Goal: Information Seeking & Learning: Learn about a topic

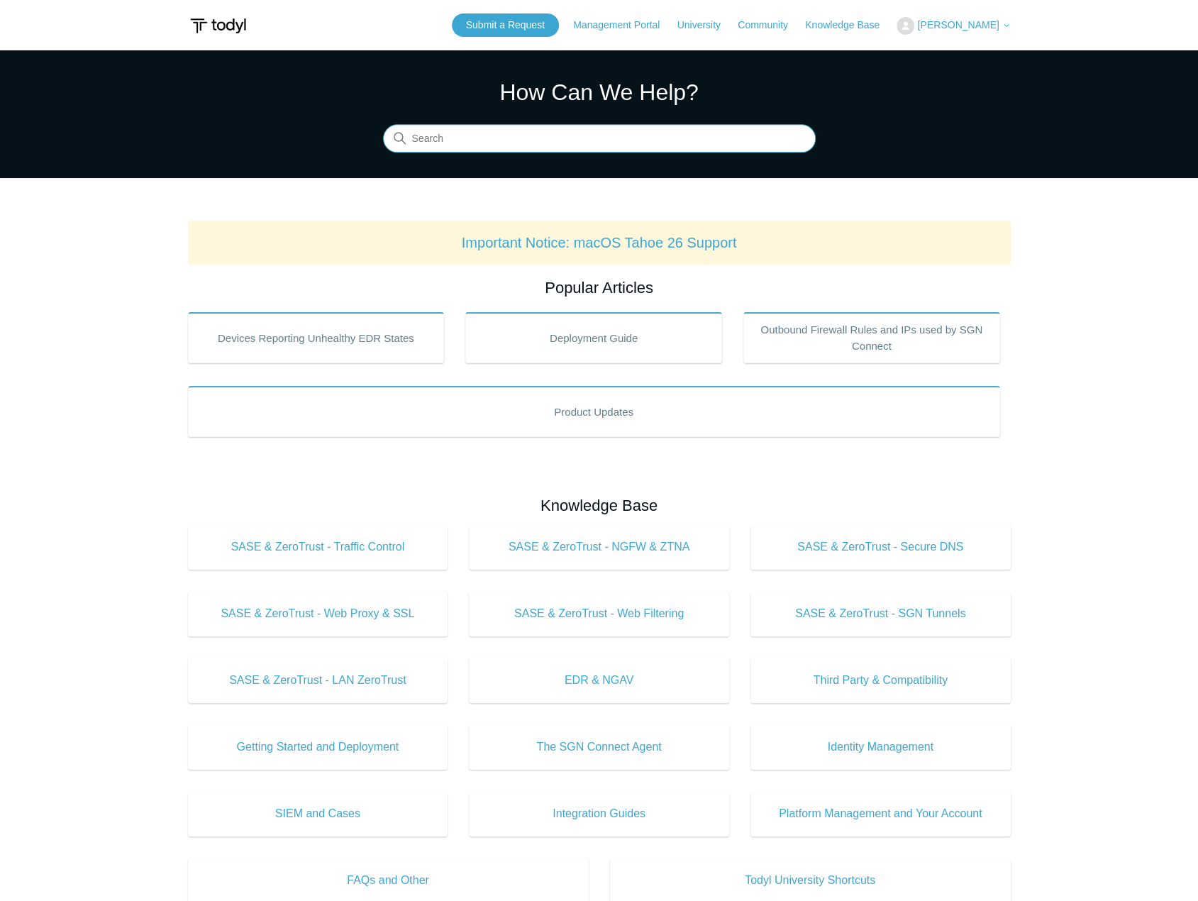
drag, startPoint x: 414, startPoint y: 128, endPoint x: 456, endPoint y: 145, distance: 44.5
click at [441, 151] on input "Search" at bounding box center [599, 139] width 433 height 28
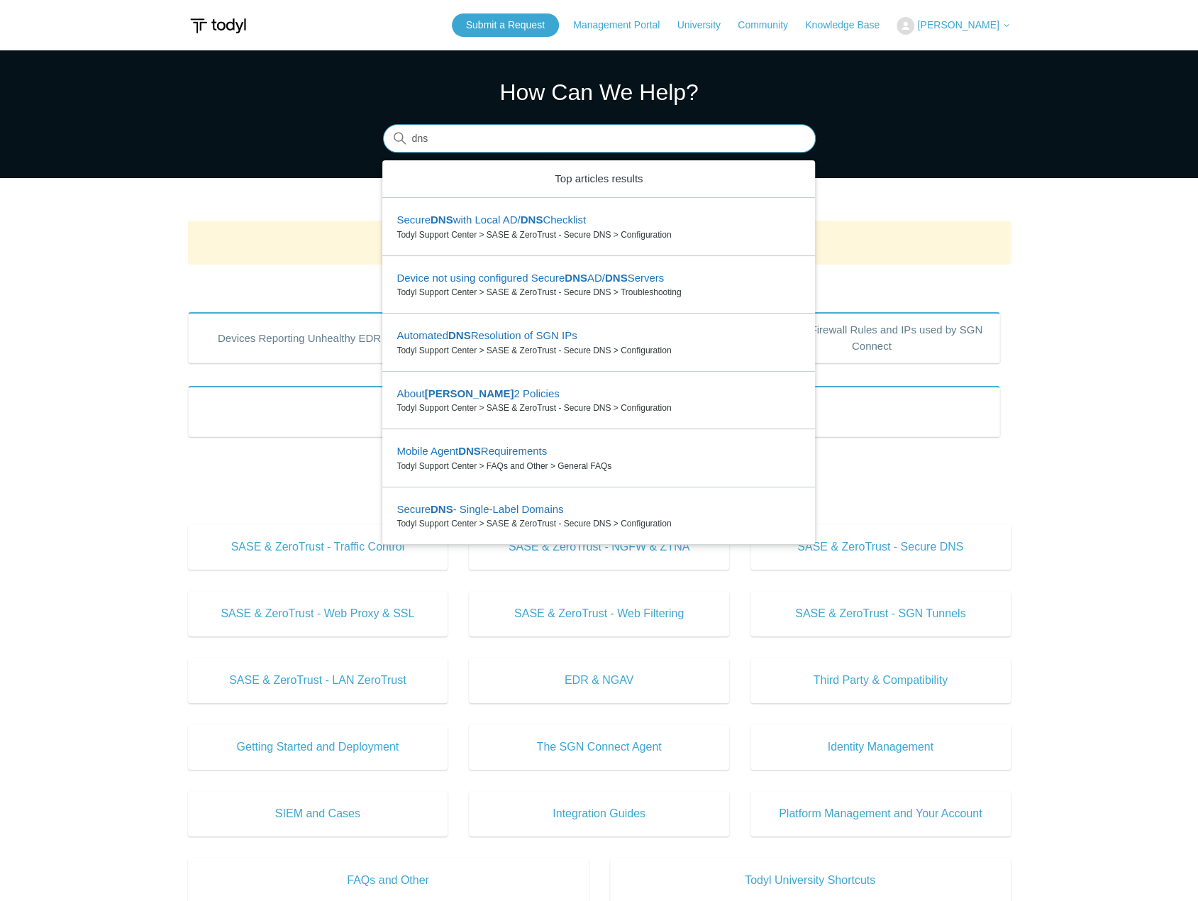
type input "dns"
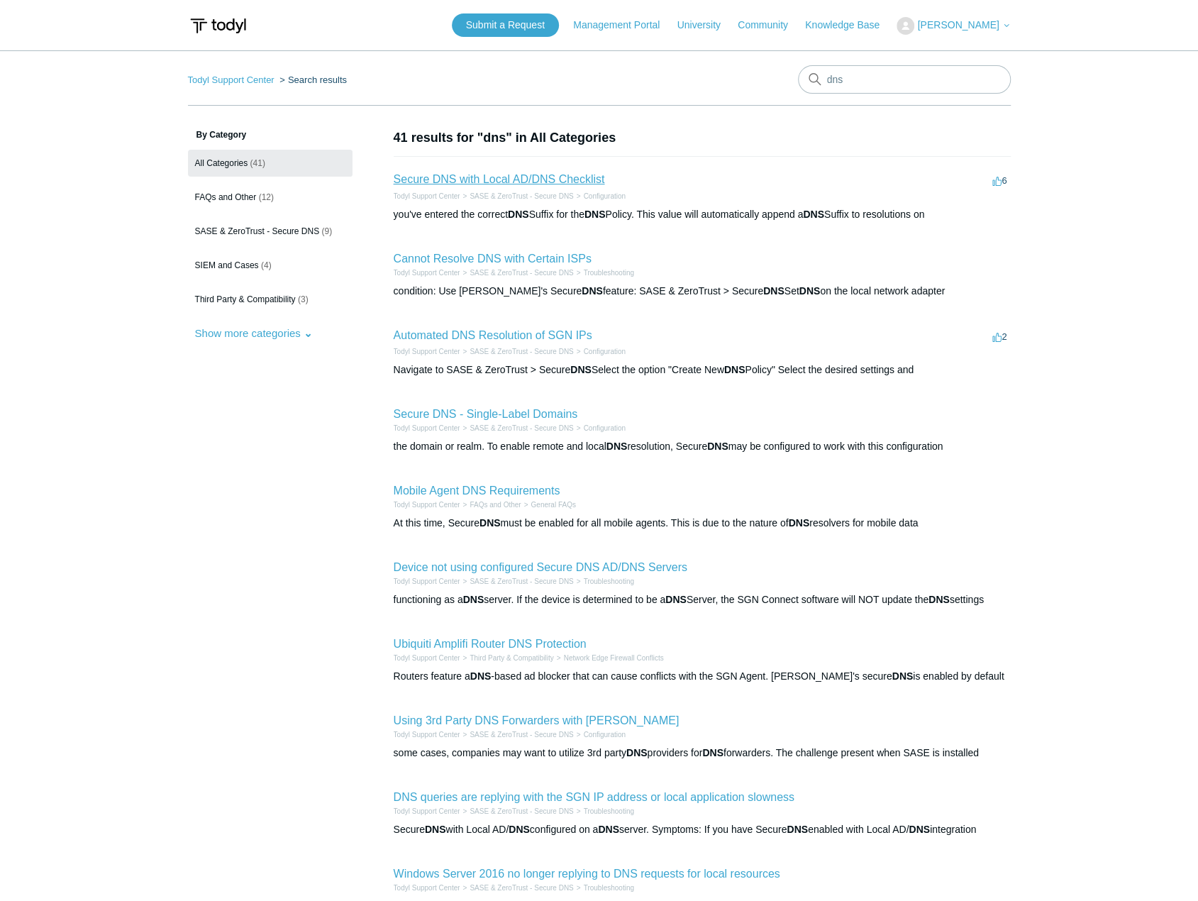
click at [517, 174] on link "Secure DNS with Local AD/DNS Checklist" at bounding box center [499, 179] width 211 height 12
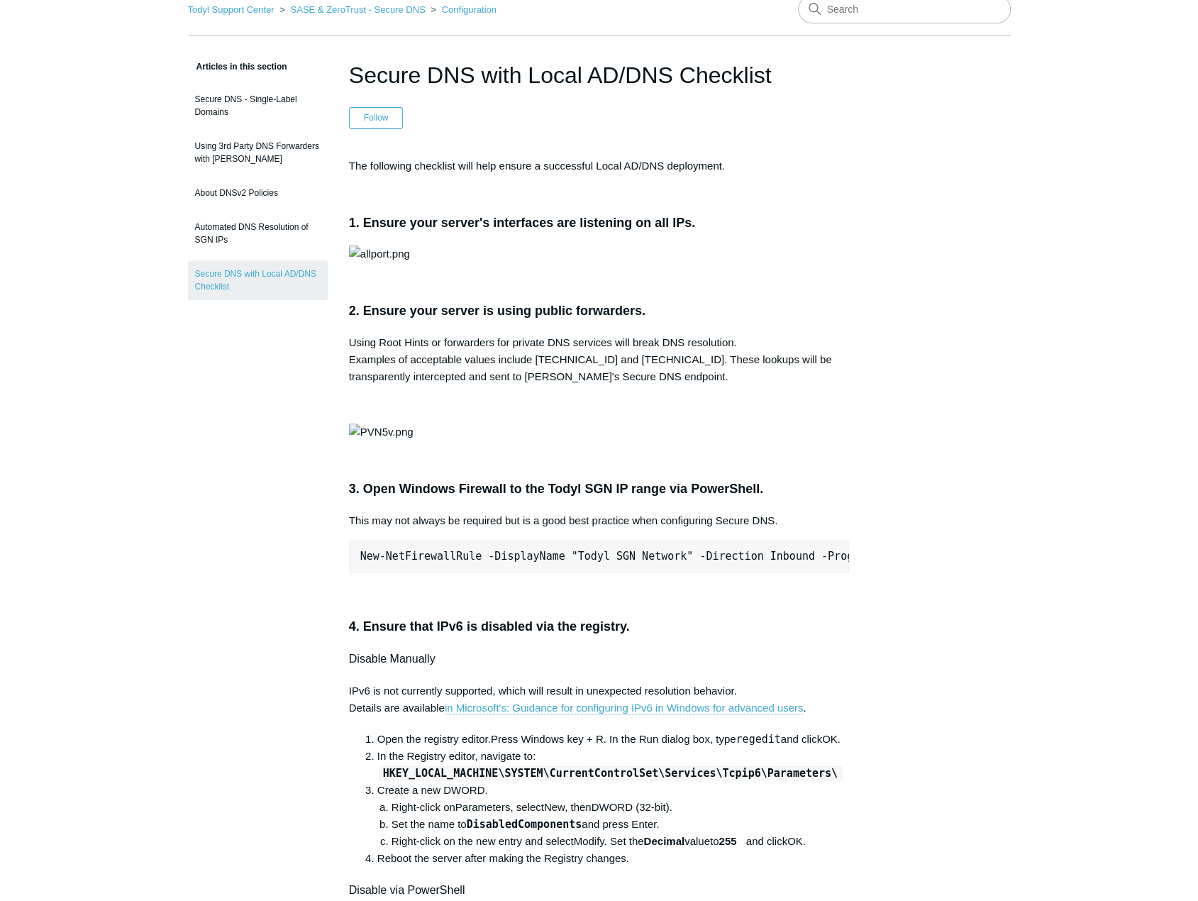
scroll to position [71, 0]
